Goal: Task Accomplishment & Management: Use online tool/utility

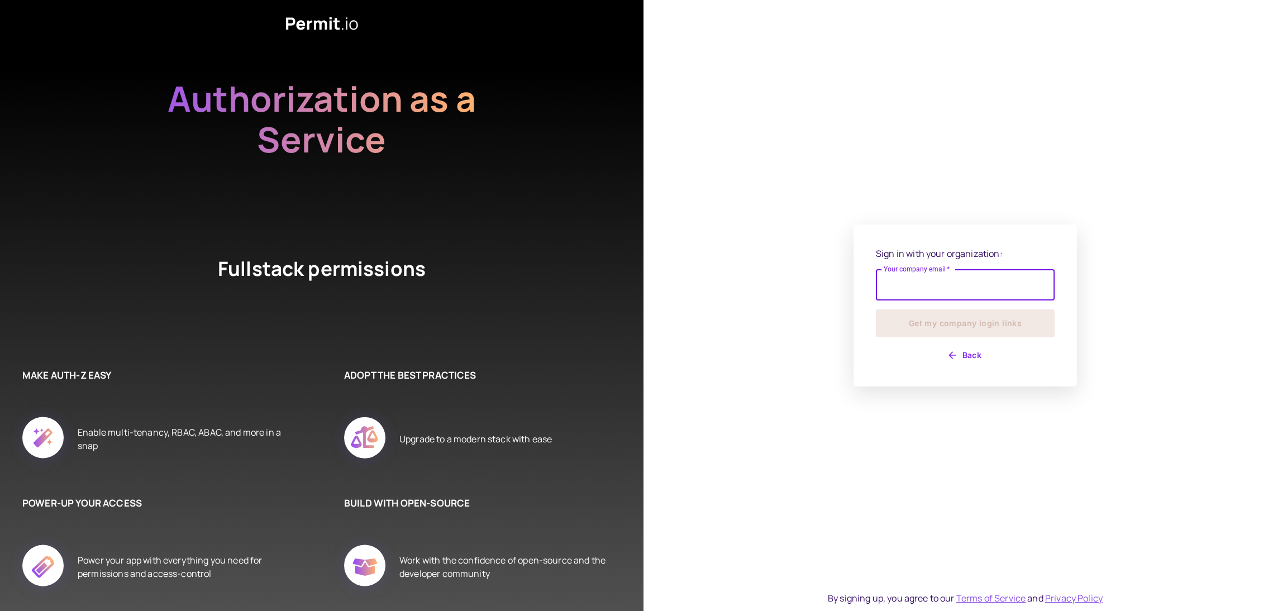
click at [918, 287] on input "Your company email   *" at bounding box center [965, 284] width 179 height 31
type input "**********"
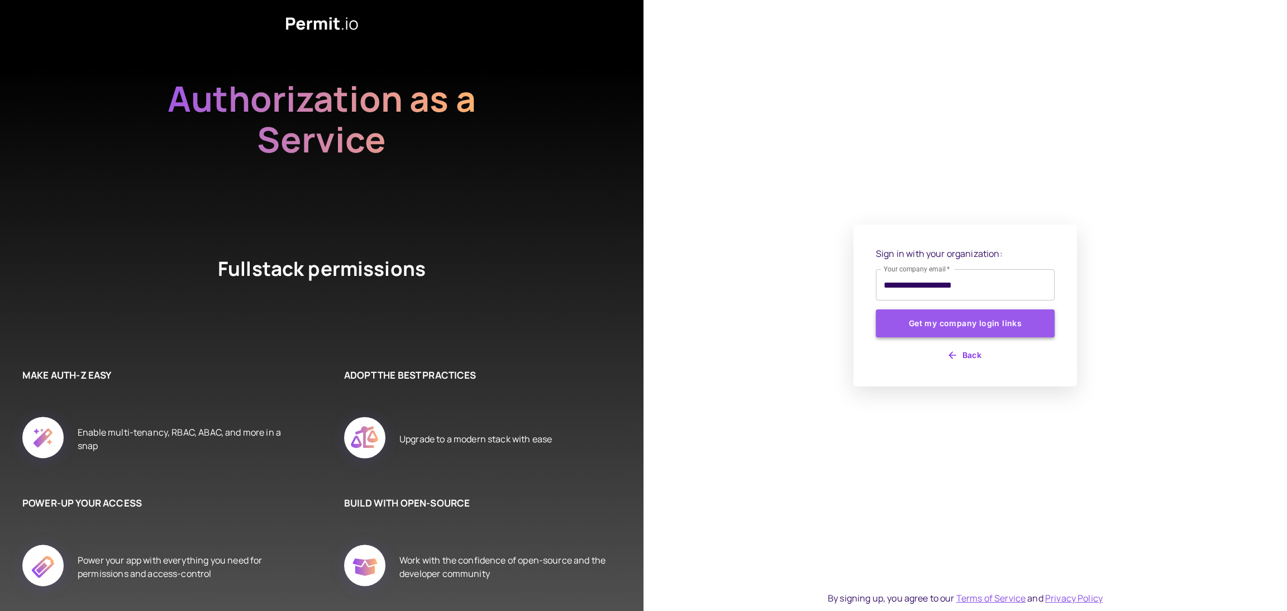
click at [981, 326] on button "Get my company login links" at bounding box center [965, 324] width 179 height 28
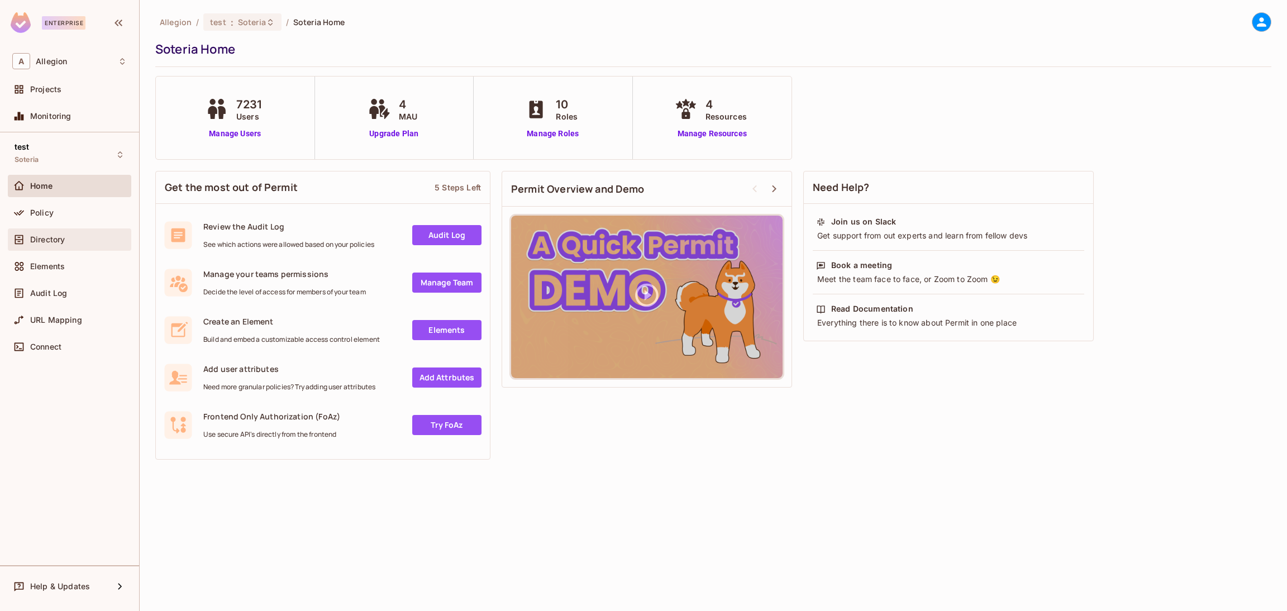
click at [58, 246] on div "Directory" at bounding box center [69, 239] width 115 height 13
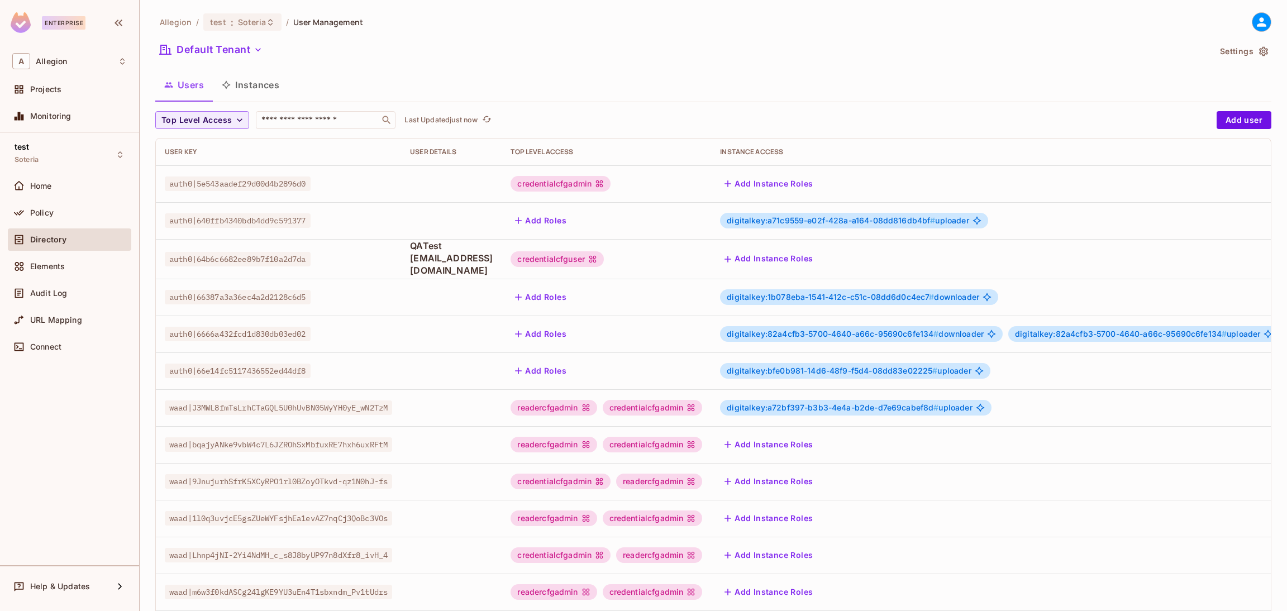
scroll to position [182, 0]
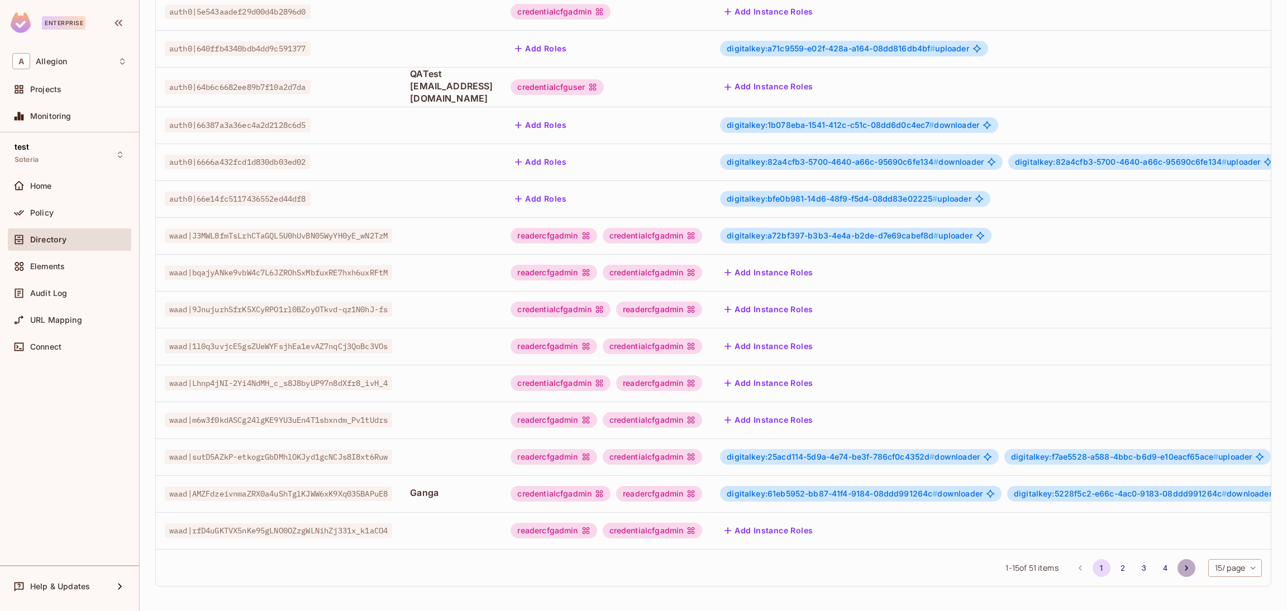
click at [1181, 564] on icon "Go to next page" at bounding box center [1186, 568] width 11 height 11
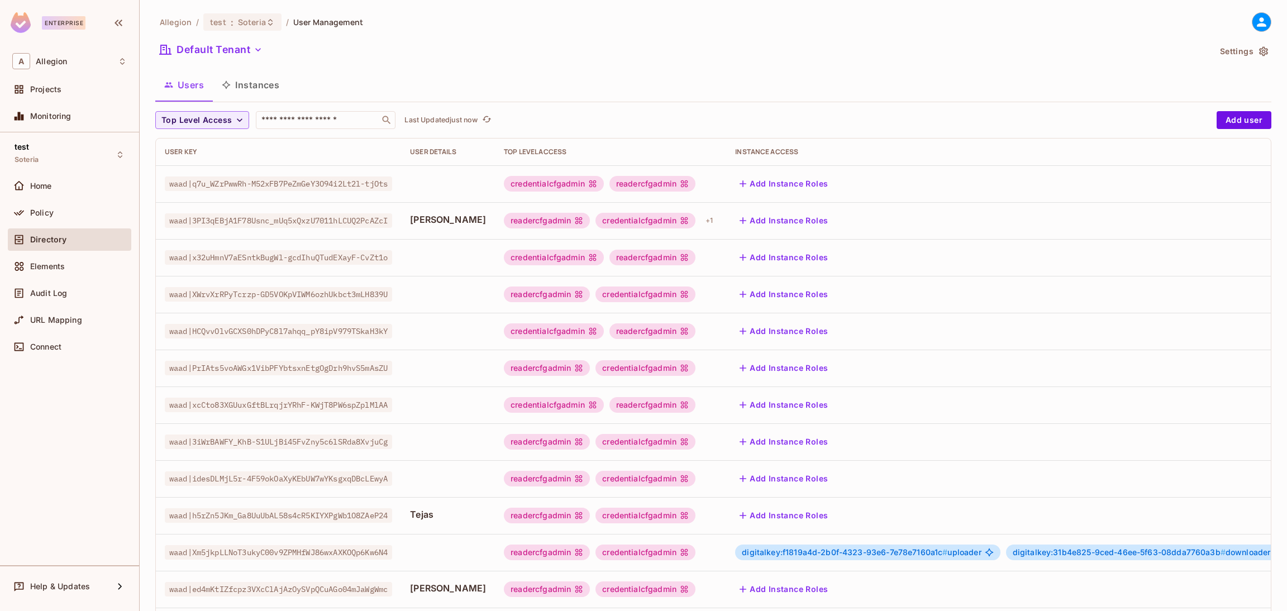
scroll to position [193, 0]
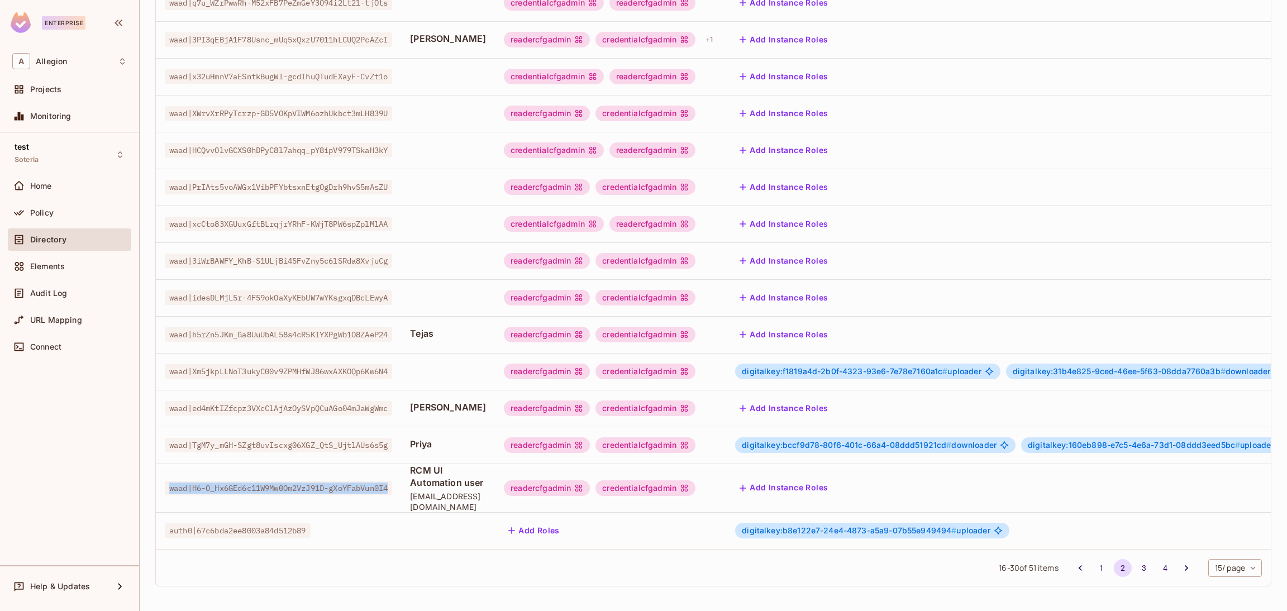
drag, startPoint x: 400, startPoint y: 474, endPoint x: 162, endPoint y: 456, distance: 238.7
click at [162, 464] on td "waad|H6-O_Hx6GEd6c11W9Mw0Om2VzJ91D-gXoYFabVun0I4" at bounding box center [278, 488] width 245 height 49
copy span "waad|H6-O_Hx6GEd6c11W9Mw0Om2VzJ91D-gXoYFabVun0I4"
